Goal: Navigation & Orientation: Find specific page/section

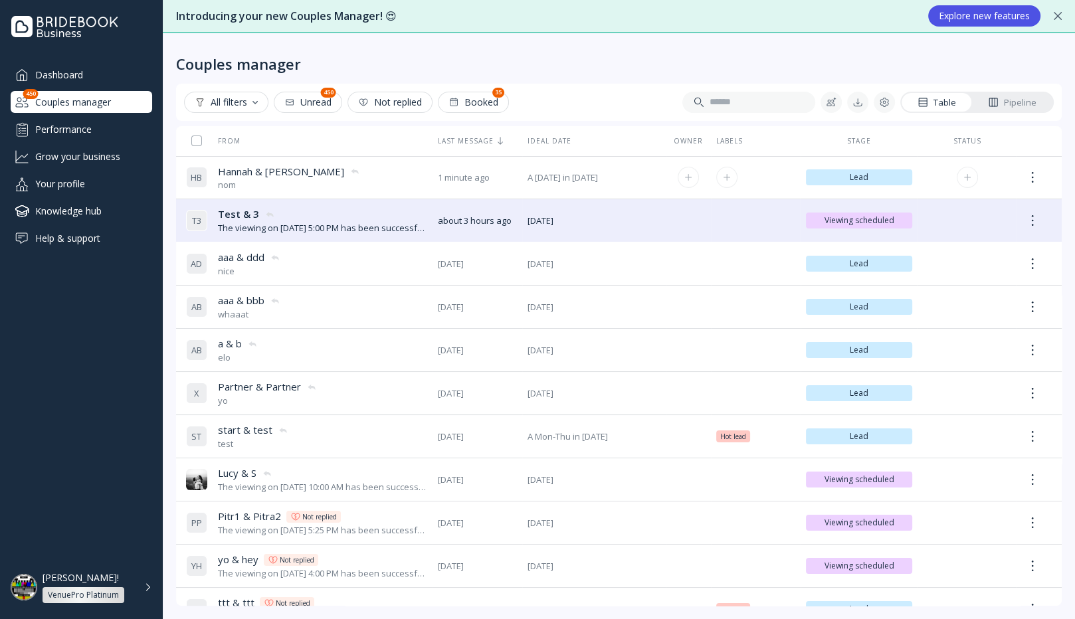
click at [240, 170] on span "Hannah & [PERSON_NAME]" at bounding box center [281, 172] width 126 height 14
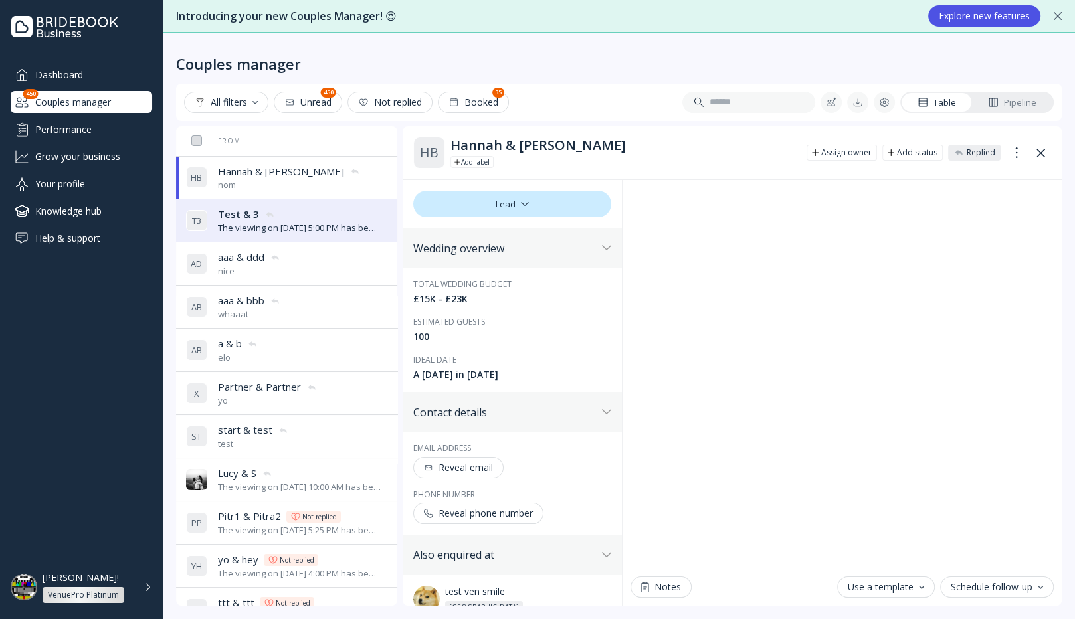
click at [278, 268] on div "nice" at bounding box center [249, 271] width 62 height 13
click at [113, 583] on div "[PERSON_NAME]! VenuePro Platinum" at bounding box center [90, 587] width 94 height 31
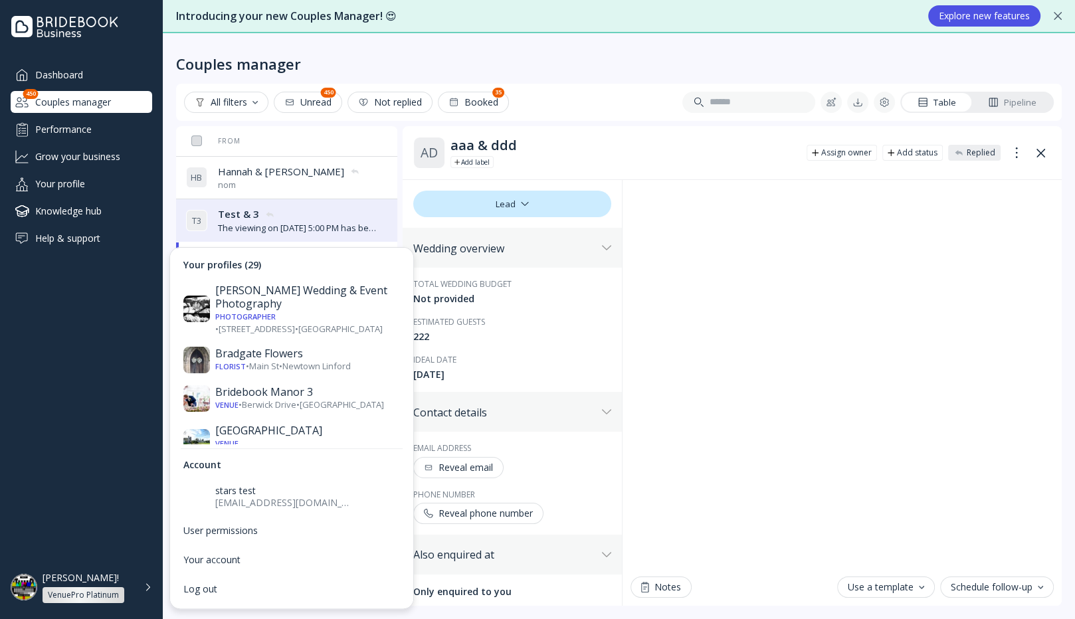
click at [84, 448] on div "Dashboard Couples manager 450 Performance Grow your business Your profile Knowl…" at bounding box center [81, 302] width 163 height 476
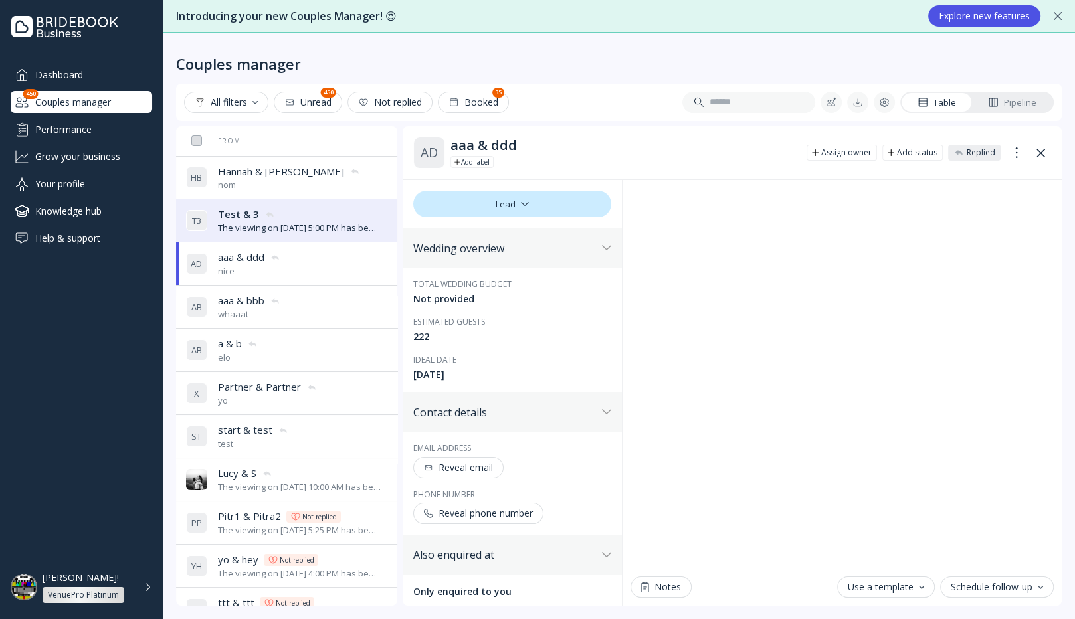
click at [538, 210] on div "Lead" at bounding box center [512, 204] width 198 height 27
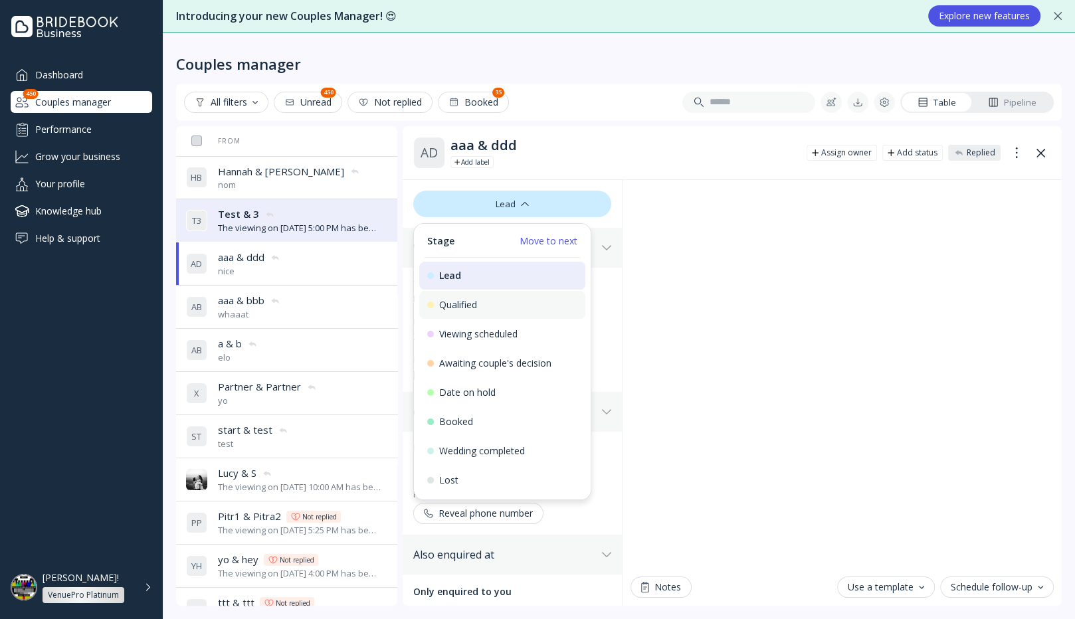
click at [498, 310] on div "Qualified" at bounding box center [502, 305] width 150 height 12
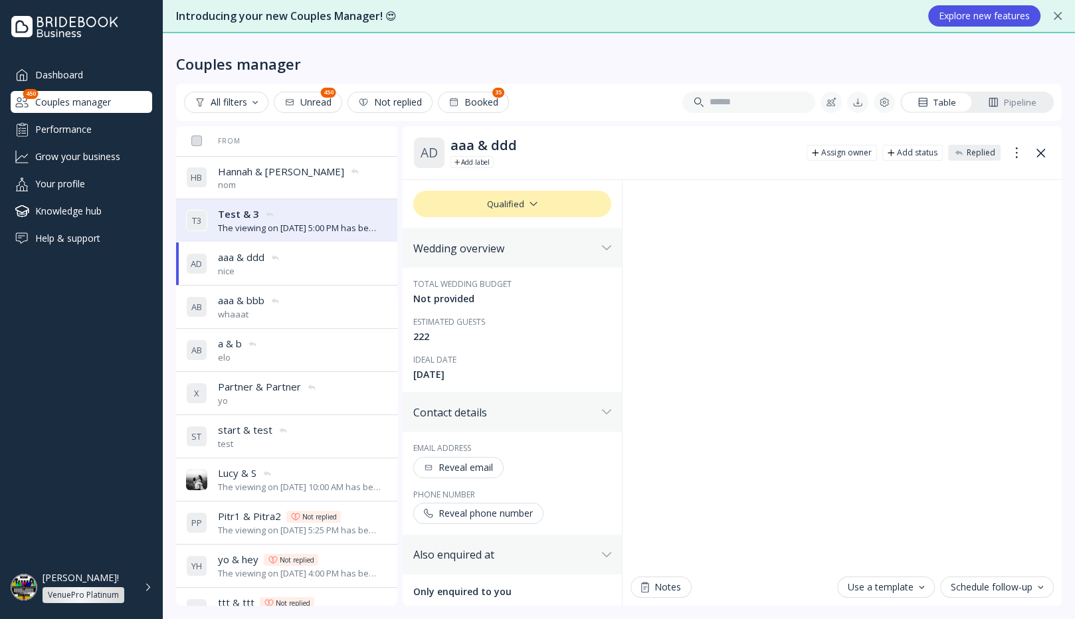
click at [48, 131] on div "Performance" at bounding box center [82, 129] width 142 height 22
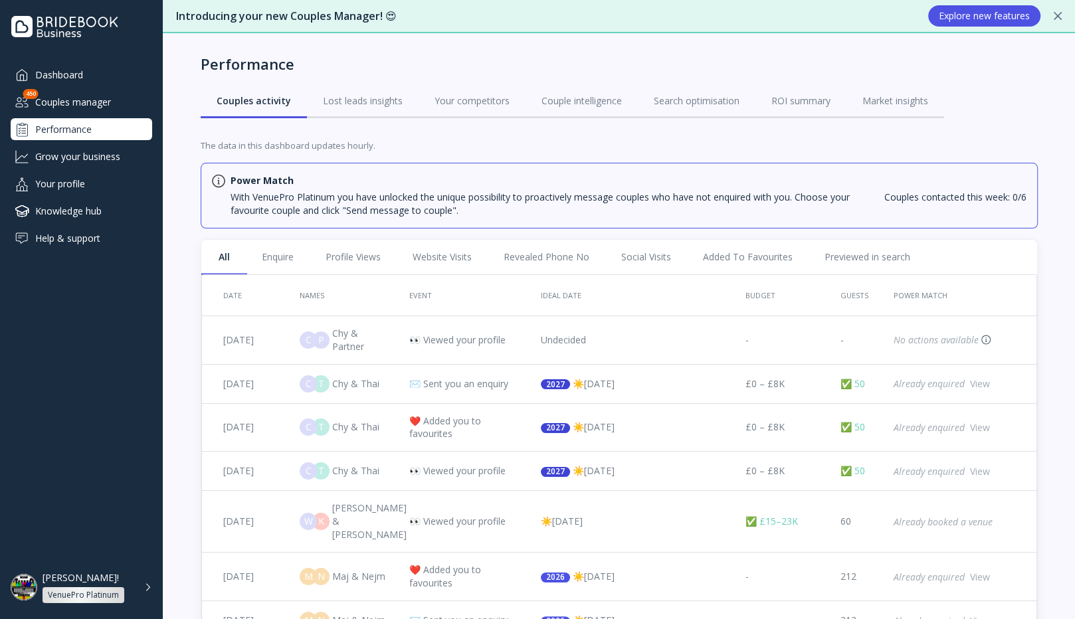
click at [978, 383] on link "View" at bounding box center [980, 384] width 20 height 14
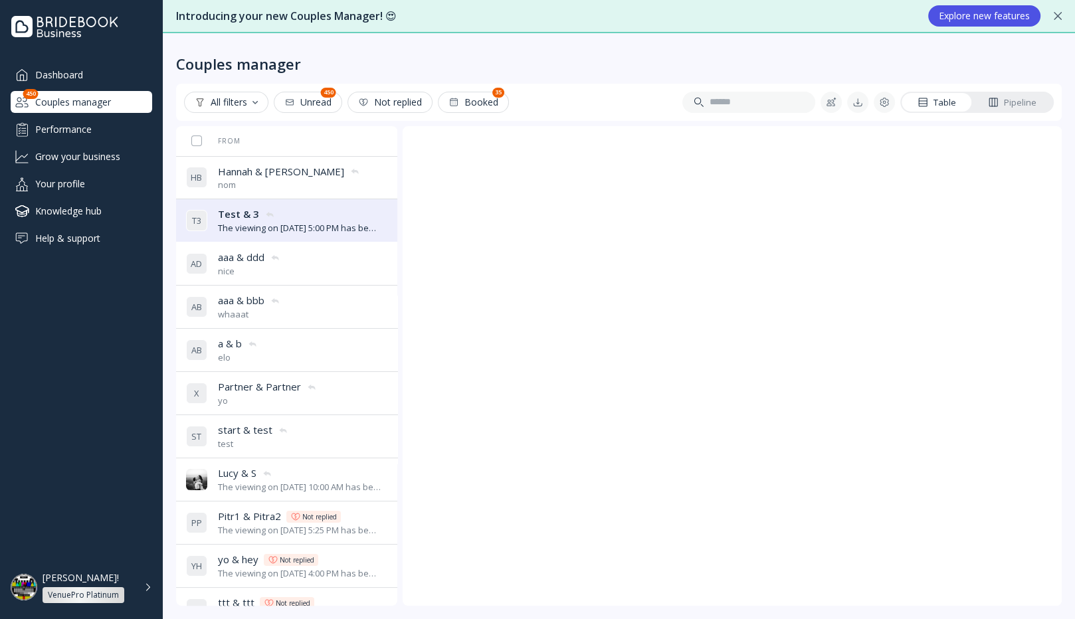
click at [300, 186] on div "nom" at bounding box center [289, 185] width 142 height 13
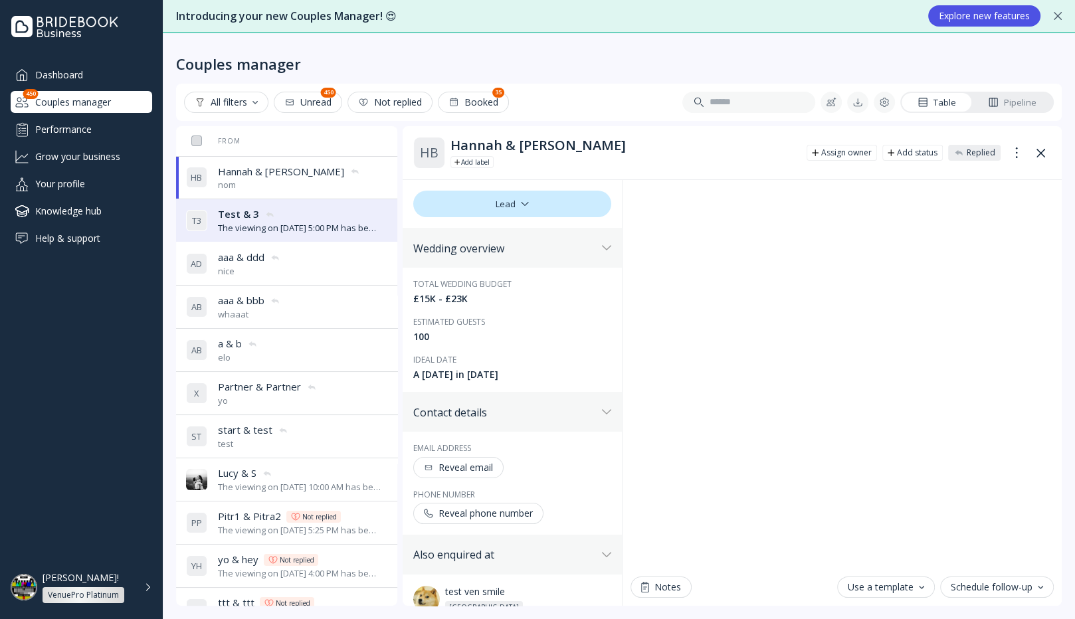
click at [293, 223] on div "The viewing on [DATE] 5:00 PM has been successfully created by [PERSON_NAME]!." at bounding box center [299, 228] width 163 height 13
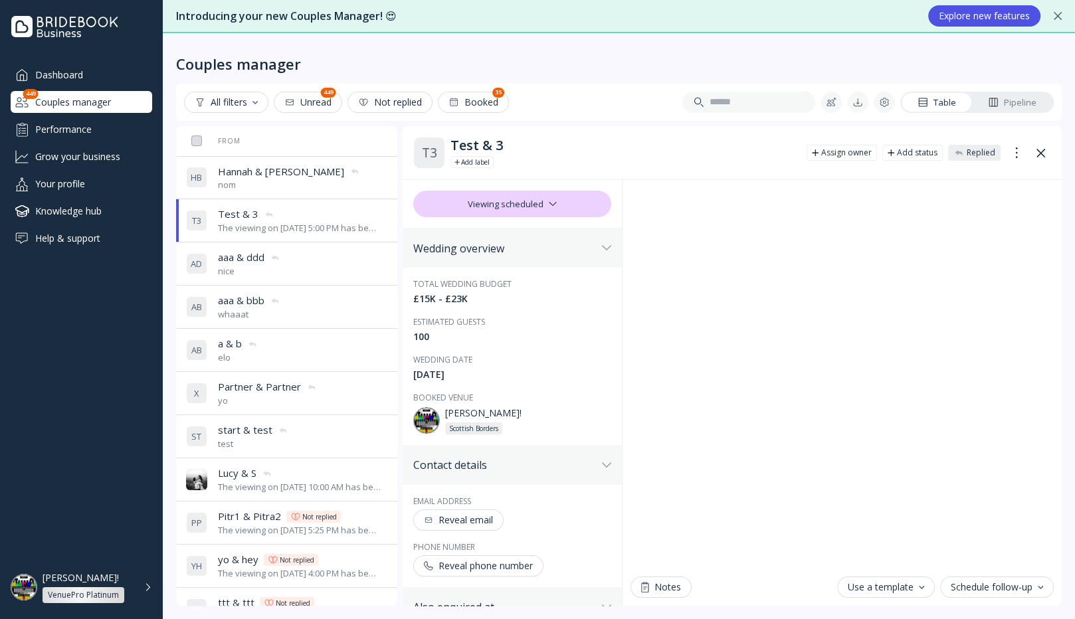
click at [93, 153] on div "Grow your business" at bounding box center [82, 156] width 142 height 22
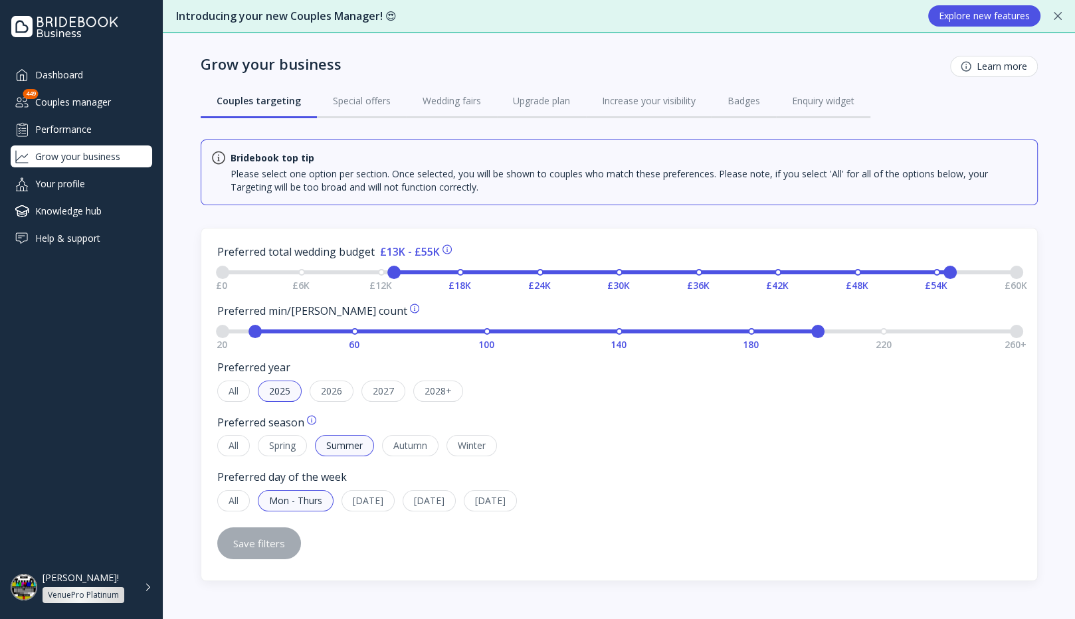
click at [94, 128] on div "Performance" at bounding box center [82, 129] width 142 height 22
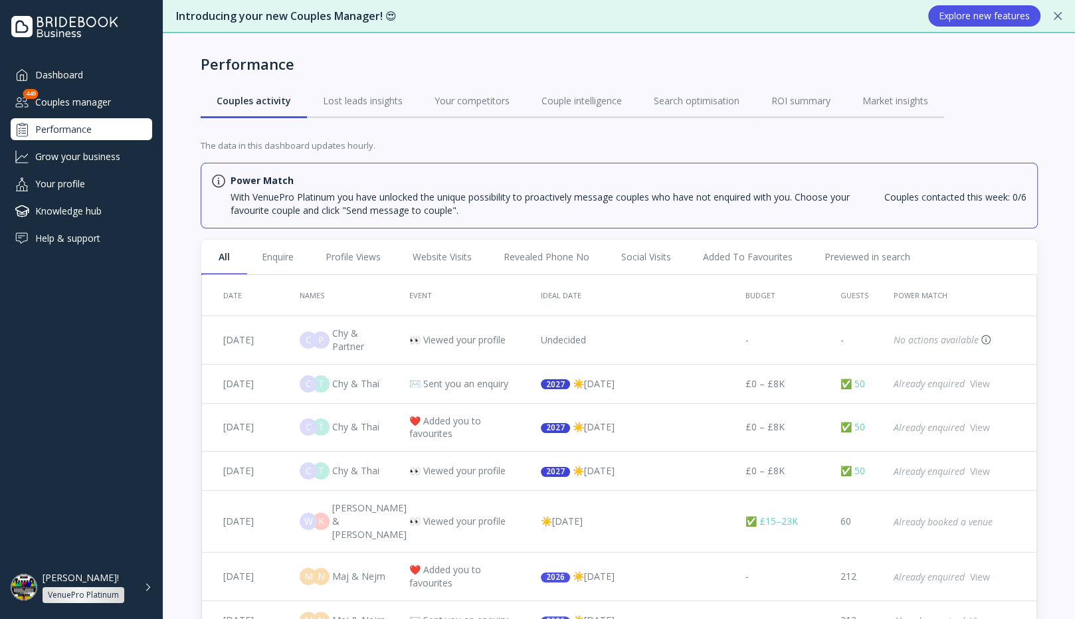
click at [978, 424] on link "View" at bounding box center [980, 428] width 20 height 14
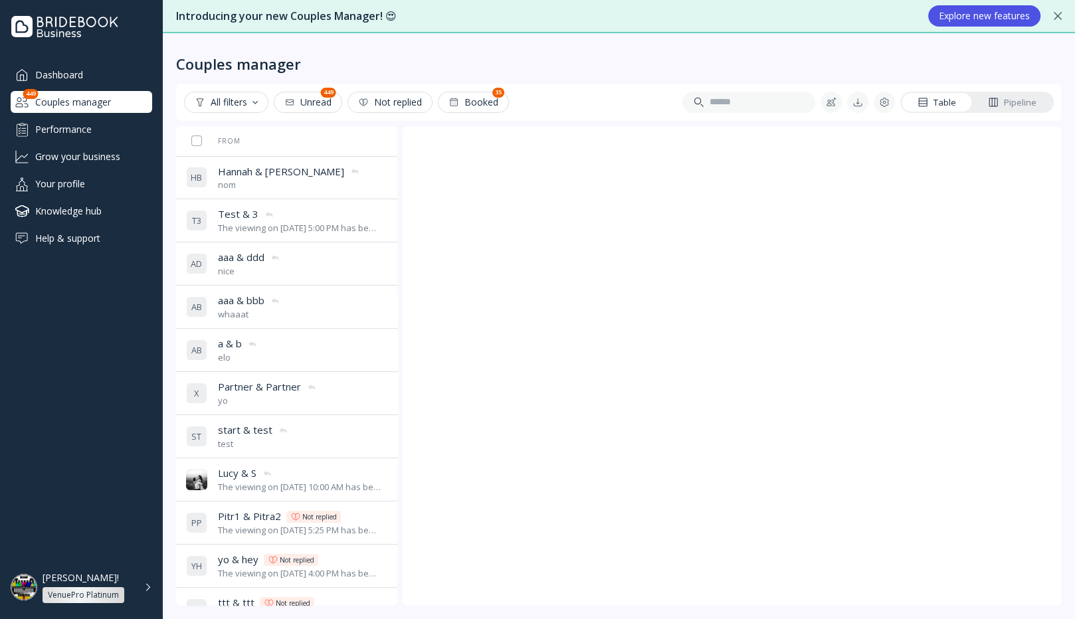
click at [94, 130] on div "Performance" at bounding box center [82, 129] width 142 height 22
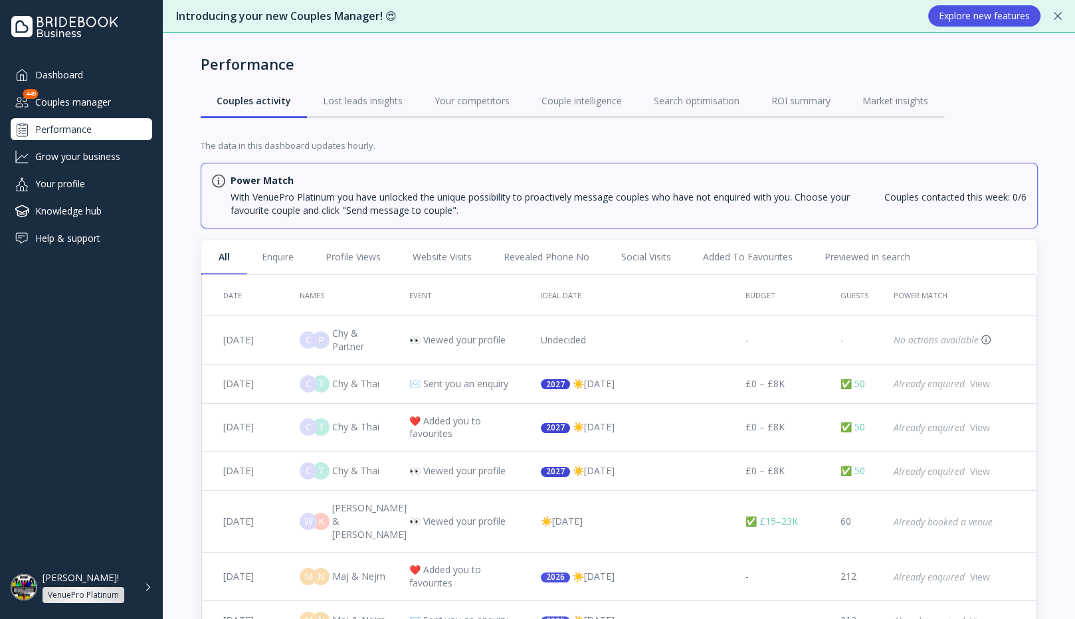
click at [88, 161] on div "Grow your business" at bounding box center [82, 156] width 142 height 22
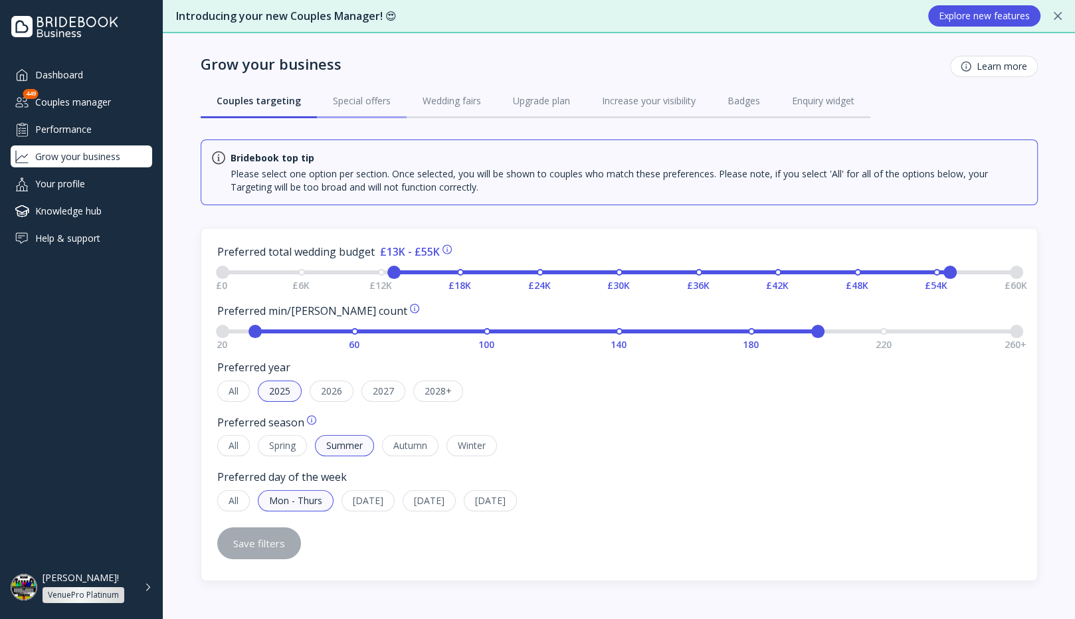
click at [360, 99] on div "Special offers" at bounding box center [362, 100] width 58 height 13
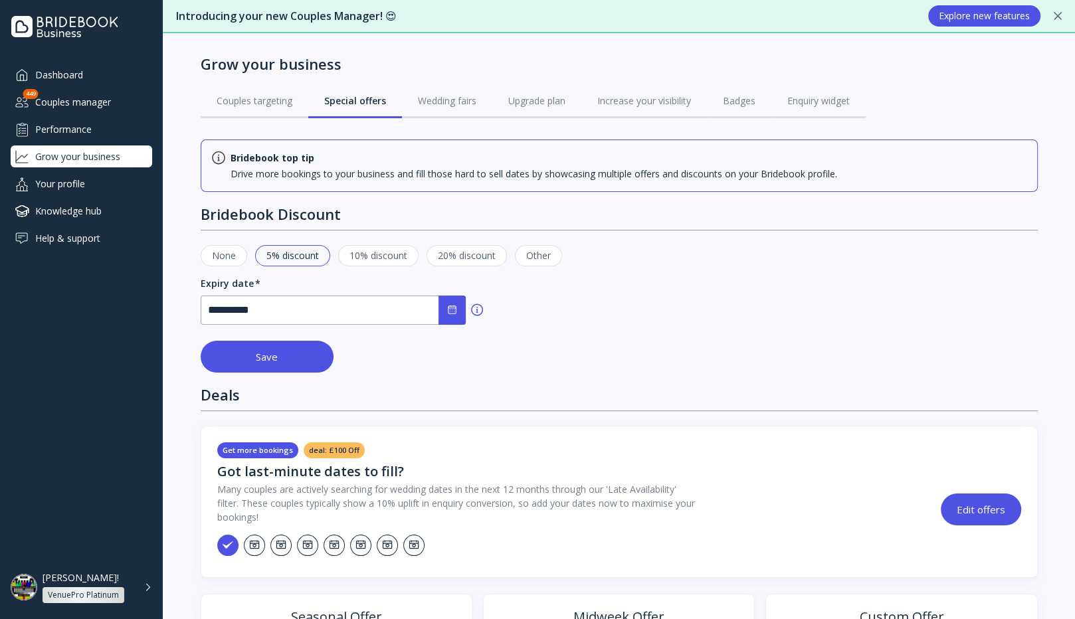
click at [451, 100] on div "Wedding fairs" at bounding box center [447, 100] width 58 height 13
